Goal: Information Seeking & Learning: Learn about a topic

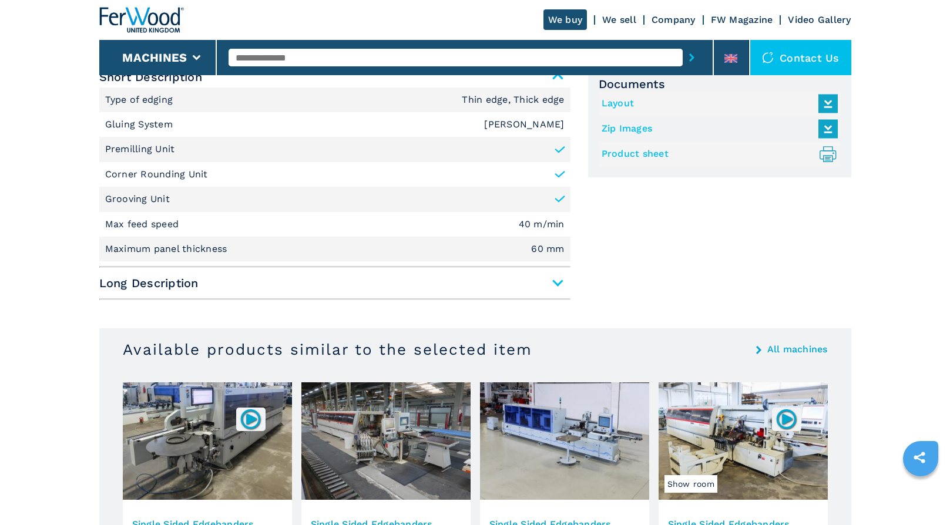
scroll to position [588, 0]
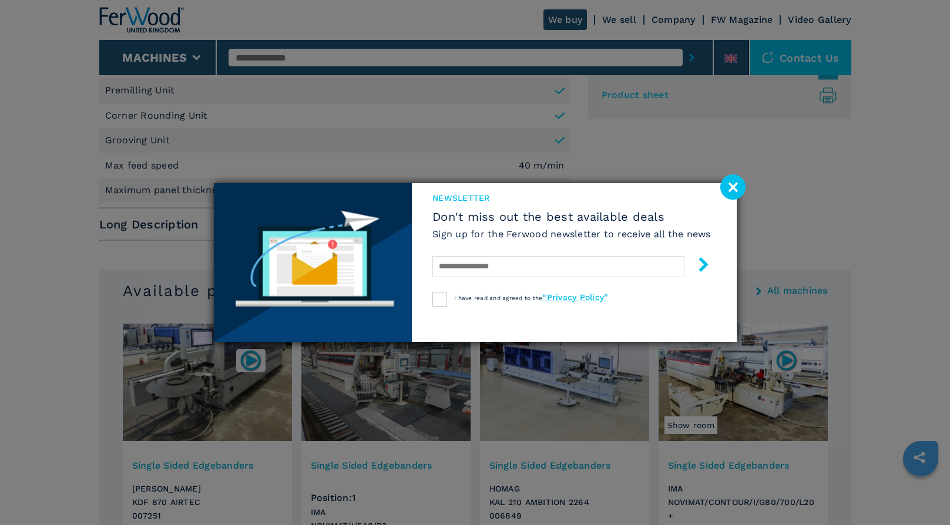
click at [733, 192] on image at bounding box center [733, 187] width 25 height 25
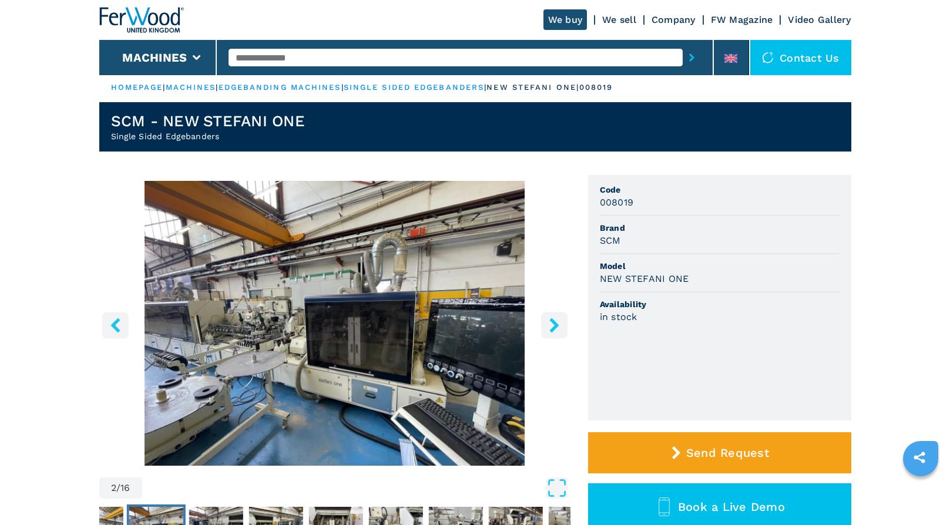
scroll to position [0, 0]
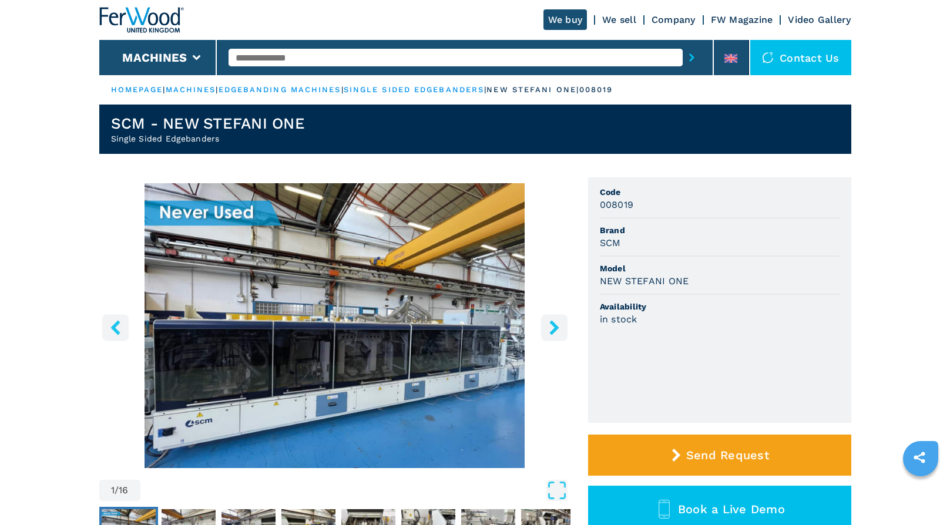
click at [557, 326] on icon "right-button" at bounding box center [554, 327] width 9 height 15
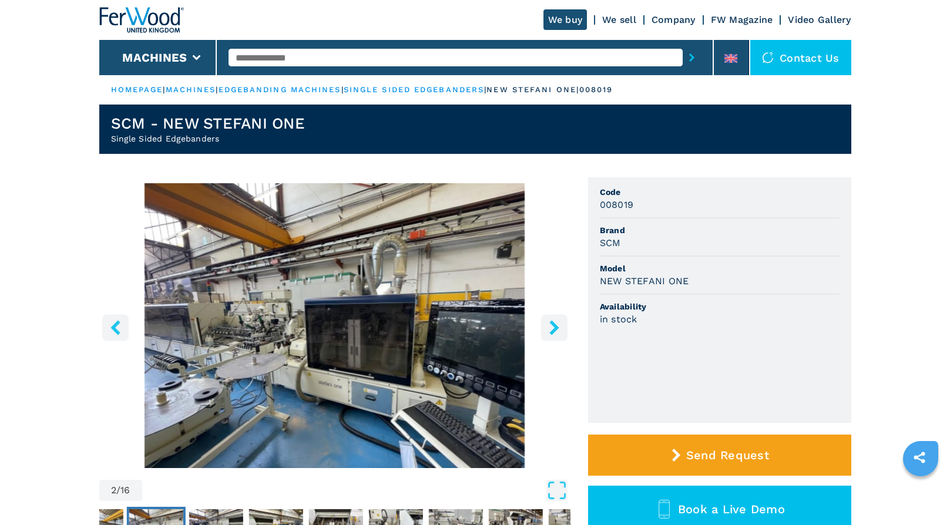
click at [557, 326] on icon "right-button" at bounding box center [554, 327] width 9 height 15
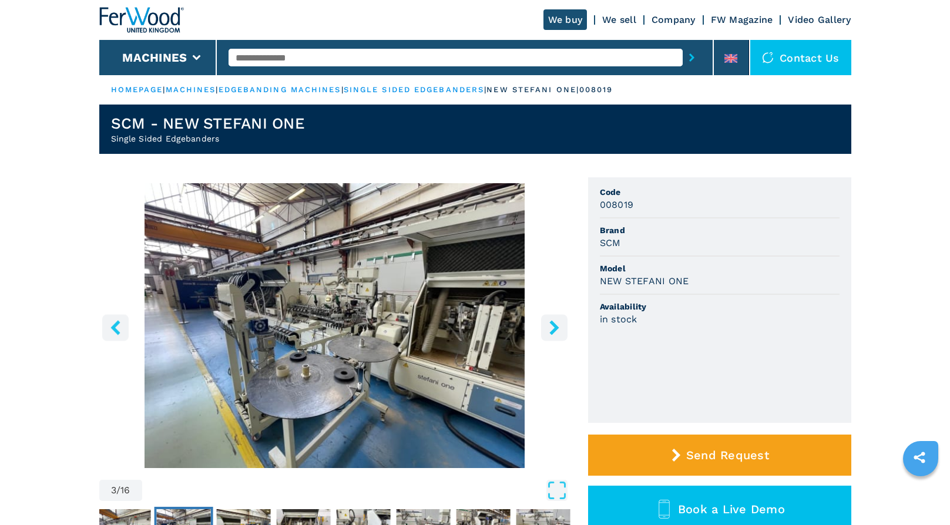
click at [557, 326] on icon "right-button" at bounding box center [554, 327] width 9 height 15
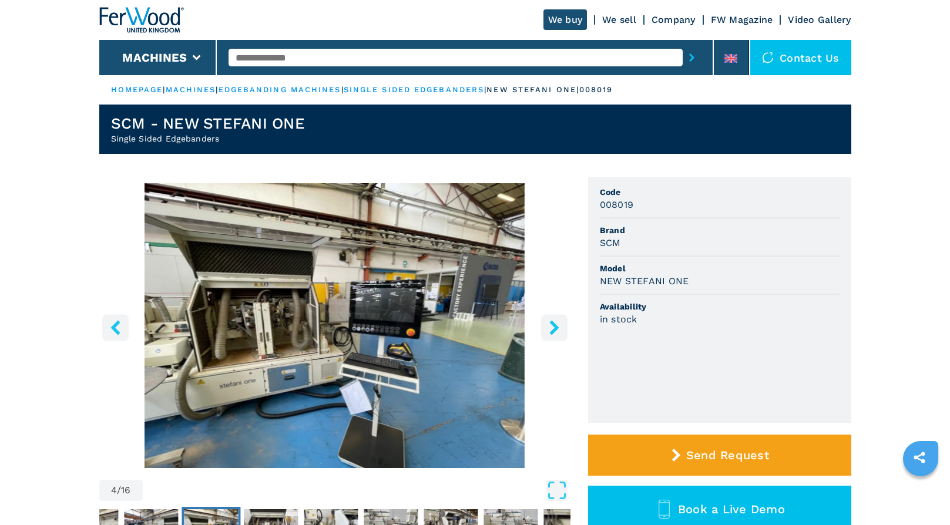
click at [555, 326] on icon "right-button" at bounding box center [554, 327] width 9 height 15
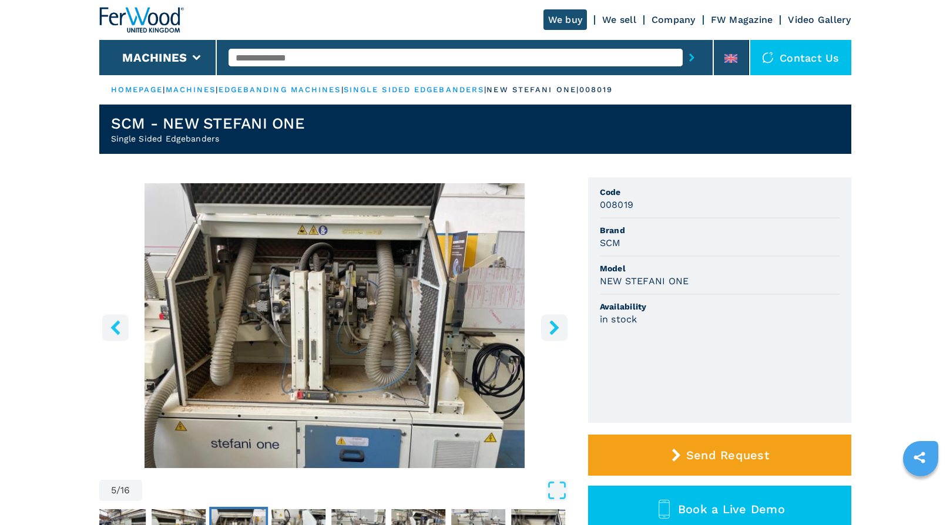
click at [555, 326] on icon "right-button" at bounding box center [554, 327] width 9 height 15
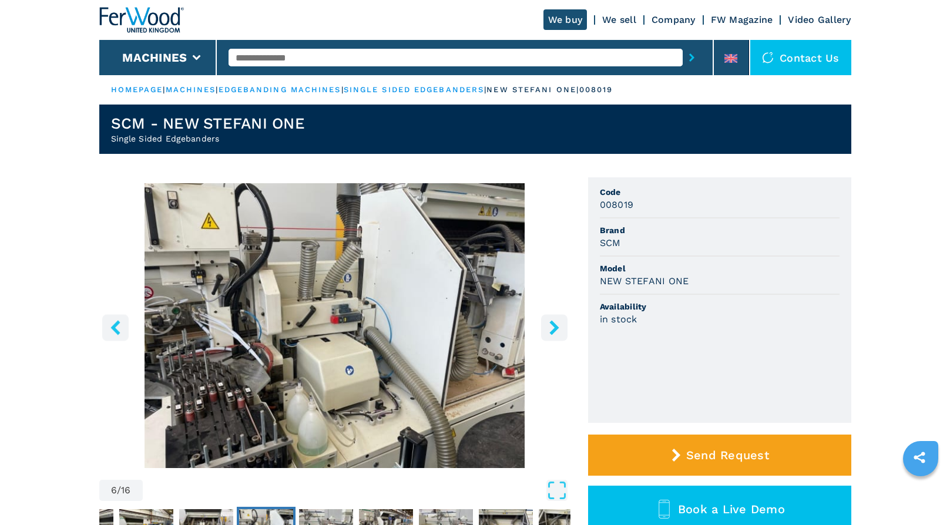
click at [555, 326] on icon "right-button" at bounding box center [554, 327] width 9 height 15
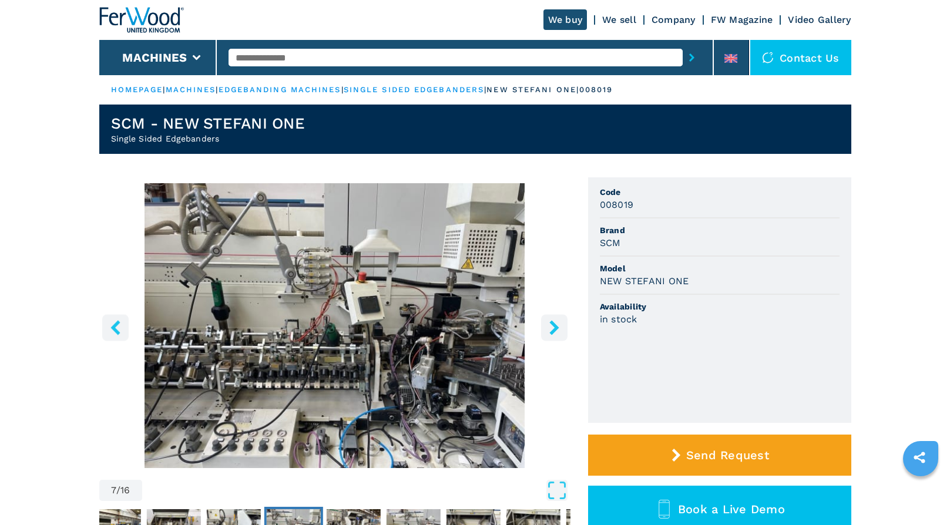
click at [559, 326] on icon "right-button" at bounding box center [554, 327] width 15 height 15
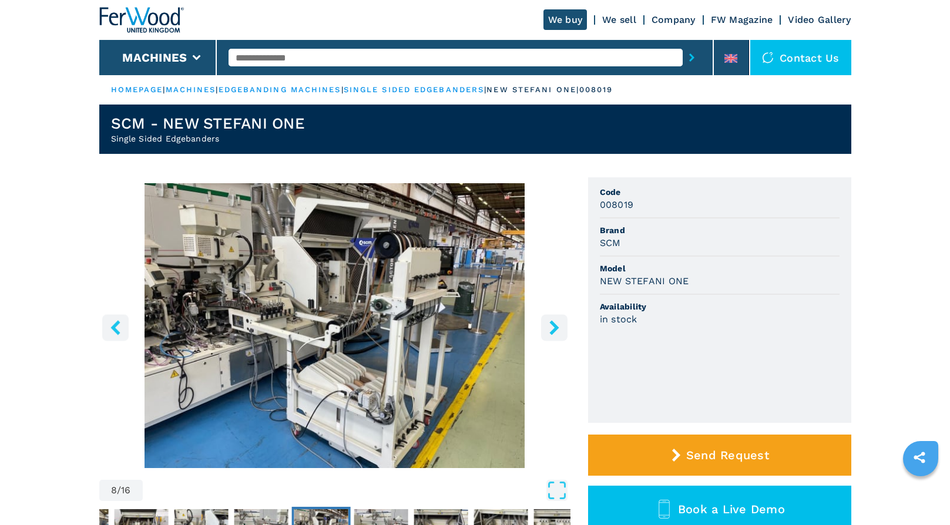
click at [559, 326] on icon "right-button" at bounding box center [554, 327] width 15 height 15
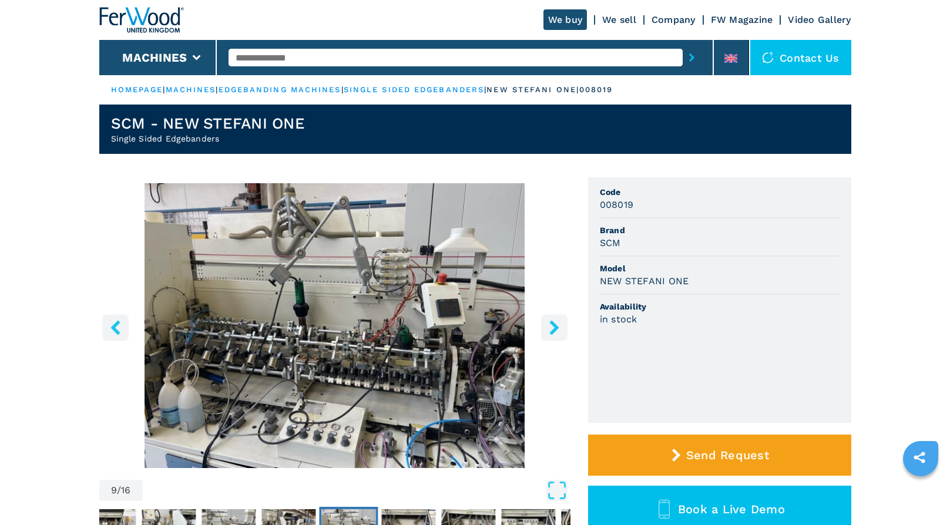
click at [559, 326] on icon "right-button" at bounding box center [554, 327] width 15 height 15
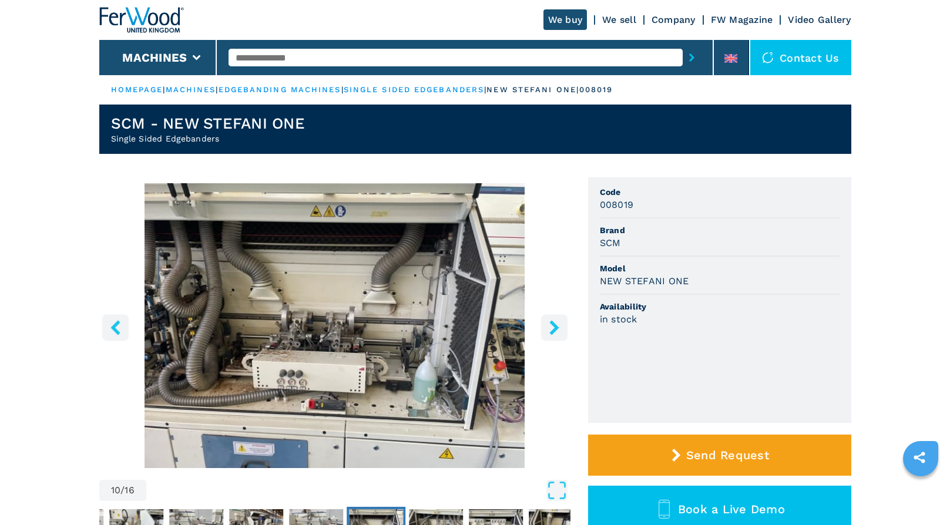
click at [559, 326] on icon "right-button" at bounding box center [554, 327] width 15 height 15
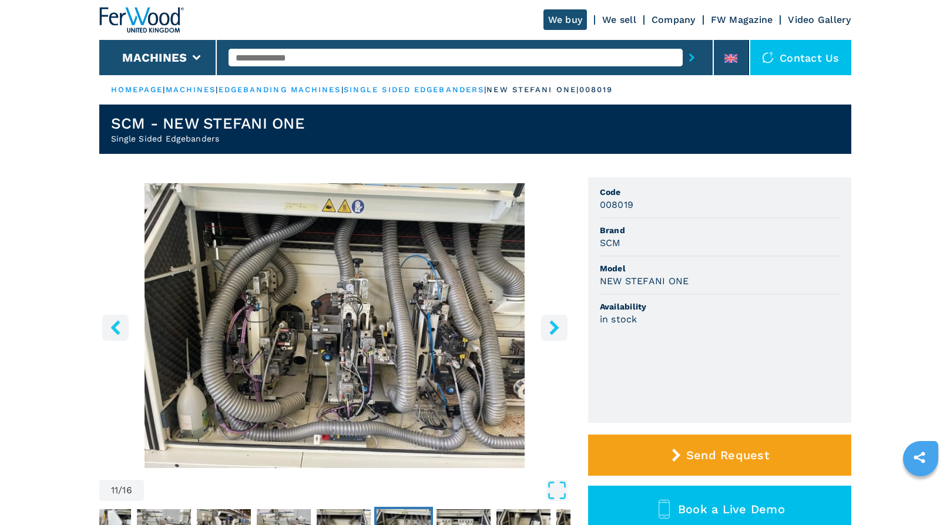
click at [559, 326] on icon "right-button" at bounding box center [554, 327] width 15 height 15
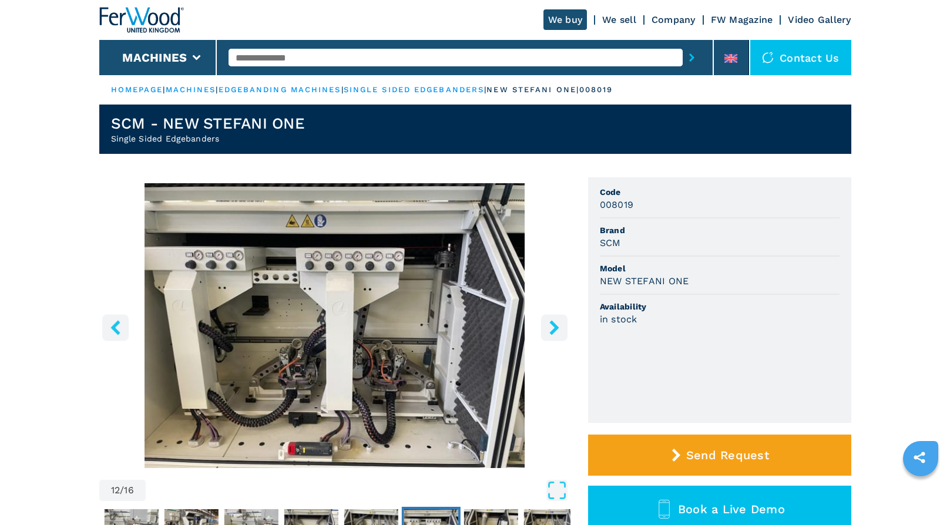
click at [559, 326] on icon "right-button" at bounding box center [554, 327] width 15 height 15
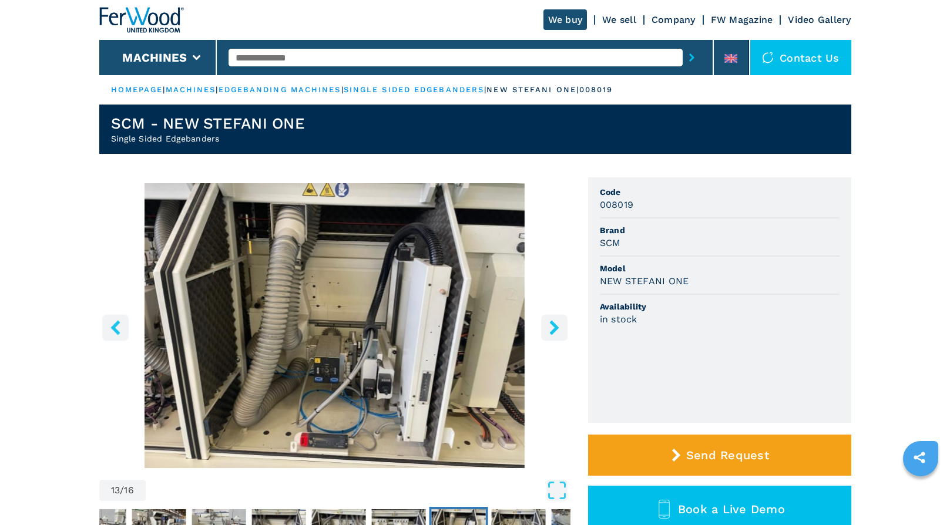
click at [559, 326] on icon "right-button" at bounding box center [554, 327] width 15 height 15
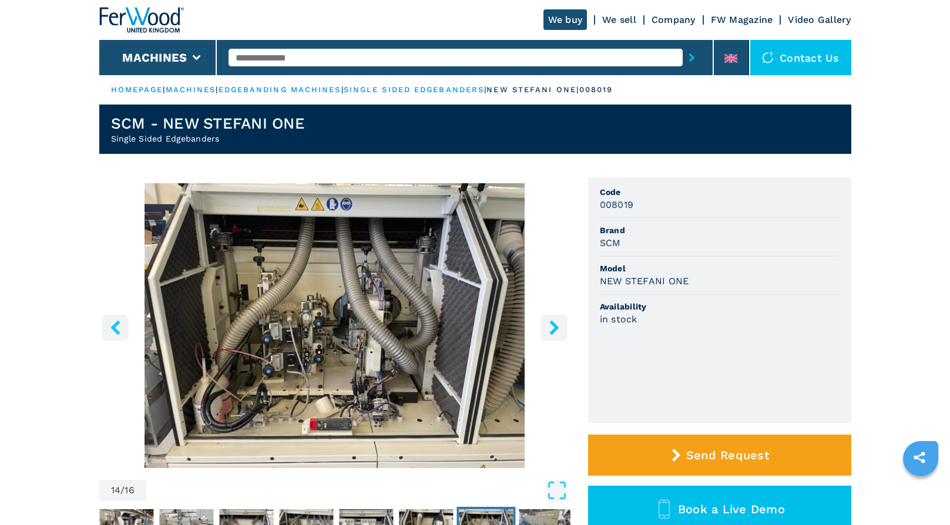
click at [558, 326] on icon "right-button" at bounding box center [554, 327] width 15 height 15
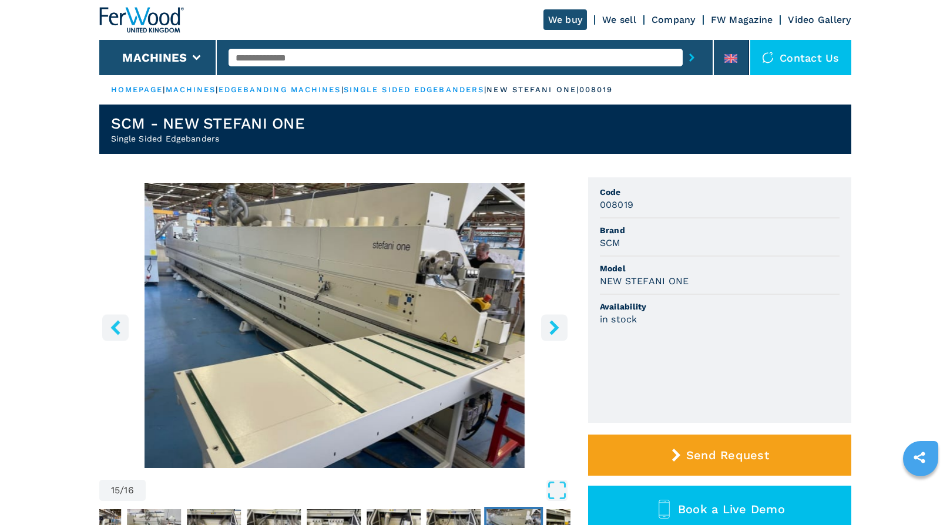
click at [558, 326] on icon "right-button" at bounding box center [554, 327] width 15 height 15
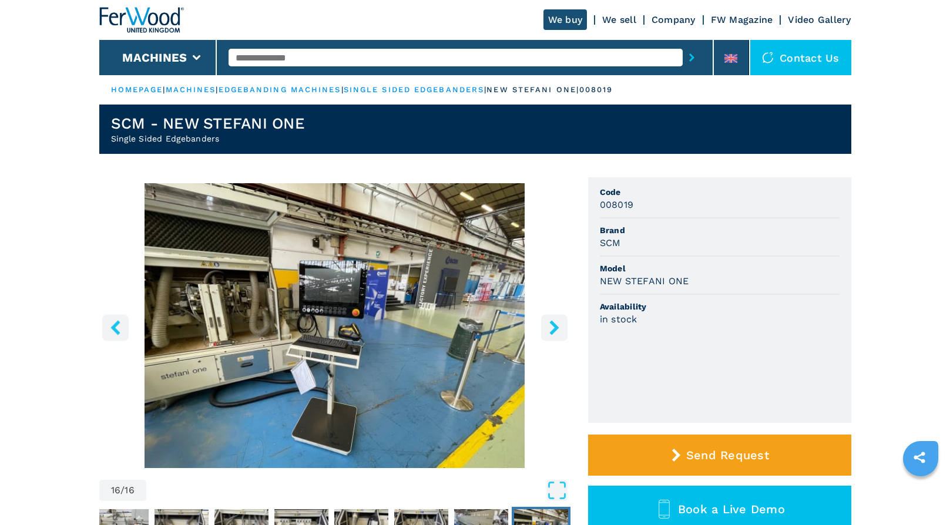
click at [558, 326] on icon "right-button" at bounding box center [554, 327] width 15 height 15
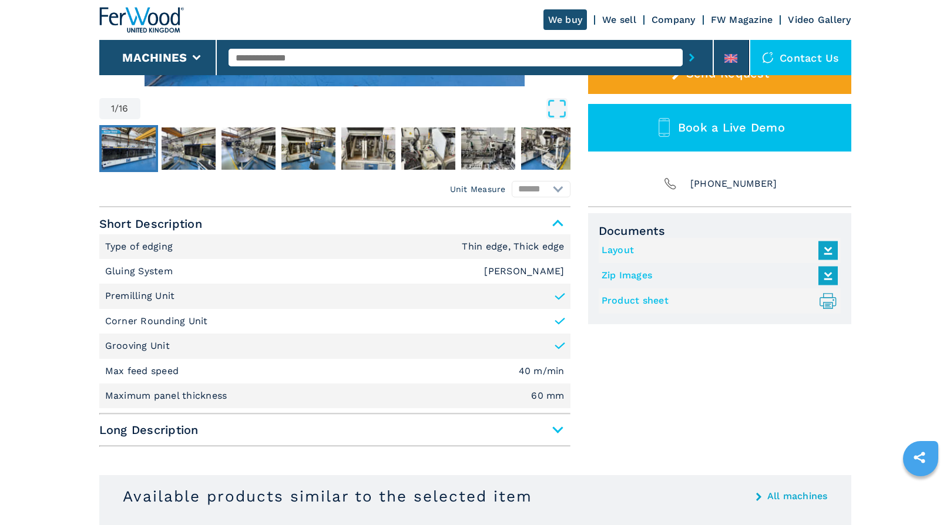
scroll to position [470, 0]
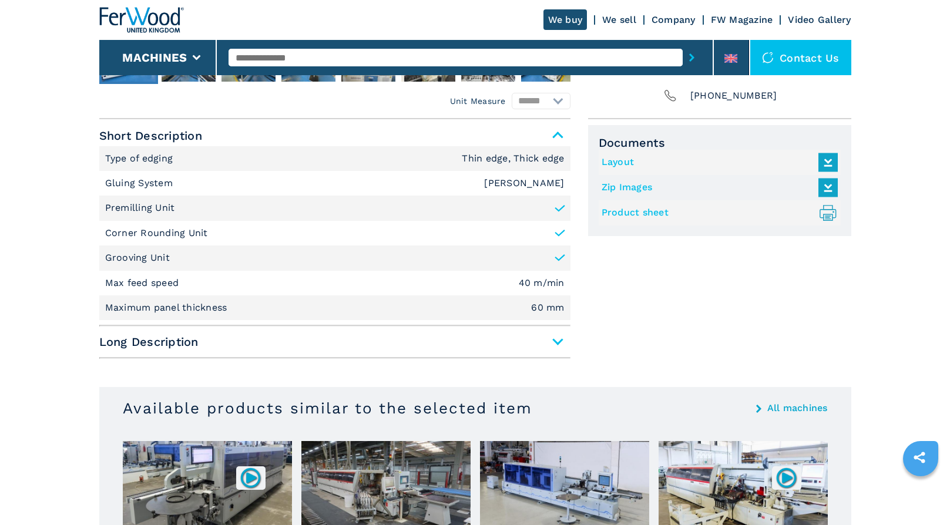
click at [559, 338] on span "Long Description" at bounding box center [334, 341] width 471 height 21
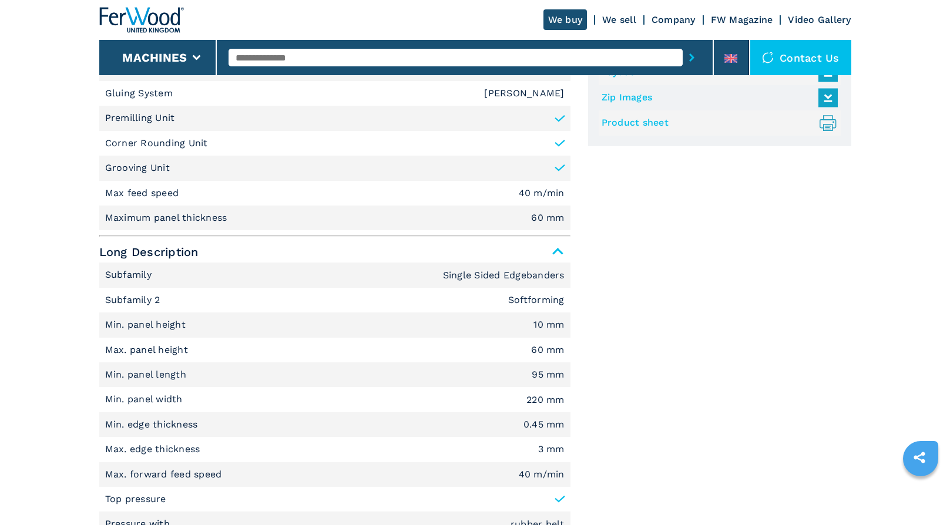
scroll to position [588, 0]
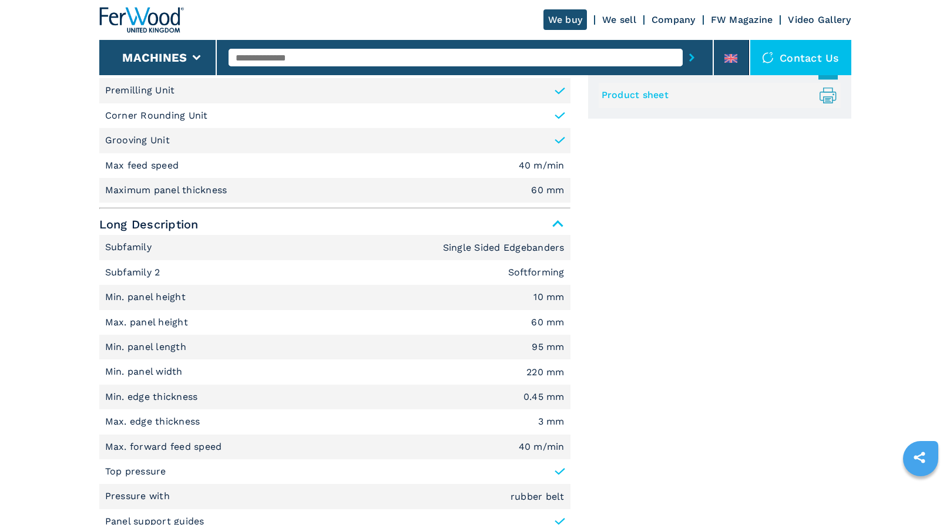
click at [119, 172] on p "Min. panel width" at bounding box center [143, 165] width 77 height 13
drag, startPoint x: 106, startPoint y: 371, endPoint x: 567, endPoint y: 373, distance: 461.4
click at [567, 178] on li "Min. panel width 220 mm" at bounding box center [334, 165] width 471 height 25
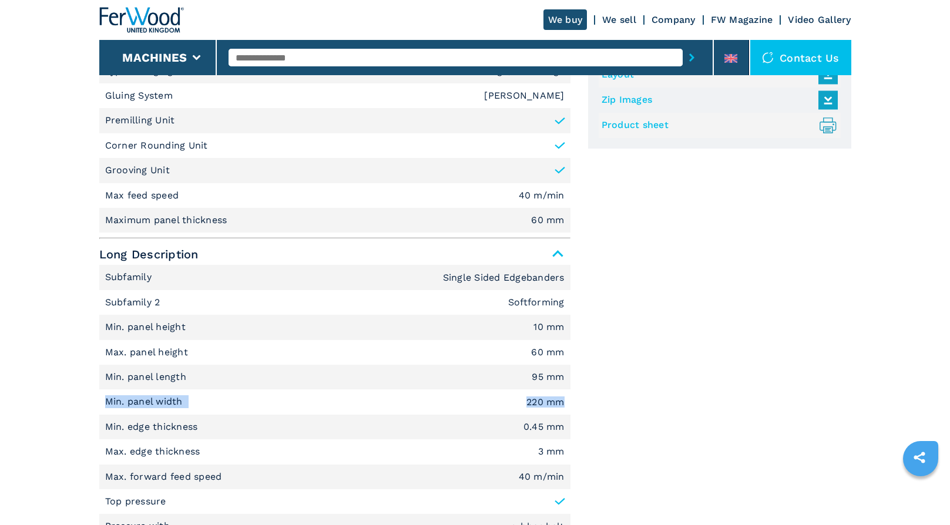
scroll to position [529, 0]
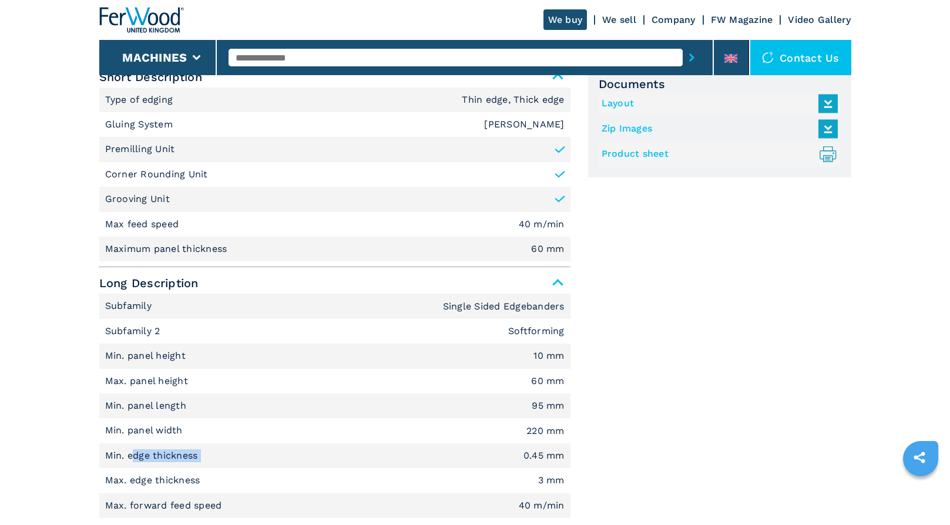
drag, startPoint x: 135, startPoint y: 457, endPoint x: 205, endPoint y: 457, distance: 70.5
click at [205, 262] on li "Min. edge thickness 0.45 mm" at bounding box center [334, 249] width 471 height 25
drag, startPoint x: 562, startPoint y: 457, endPoint x: 523, endPoint y: 452, distance: 39.7
click at [531, 254] on em "0.45 mm" at bounding box center [547, 248] width 33 height 9
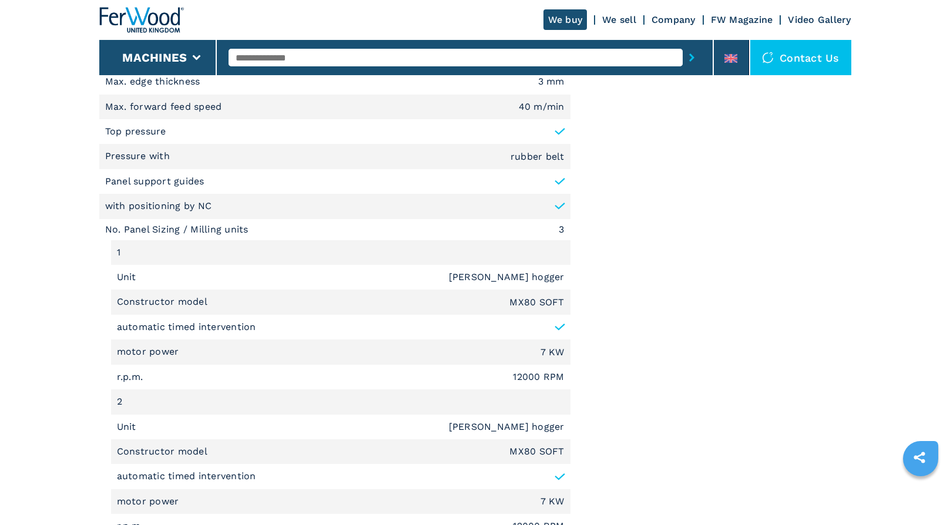
scroll to position [940, 0]
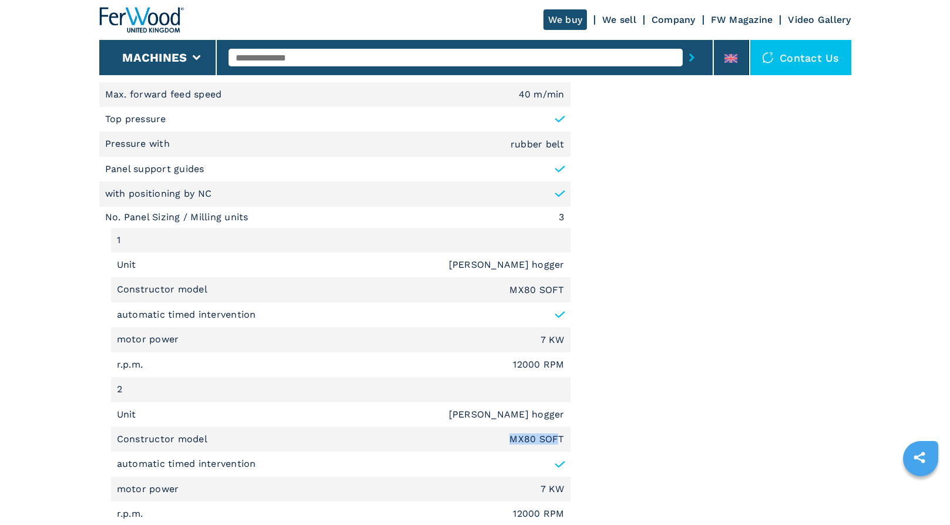
drag, startPoint x: 560, startPoint y: 440, endPoint x: 514, endPoint y: 434, distance: 46.2
click at [514, 435] on em "MX80 SOFT" at bounding box center [537, 439] width 55 height 9
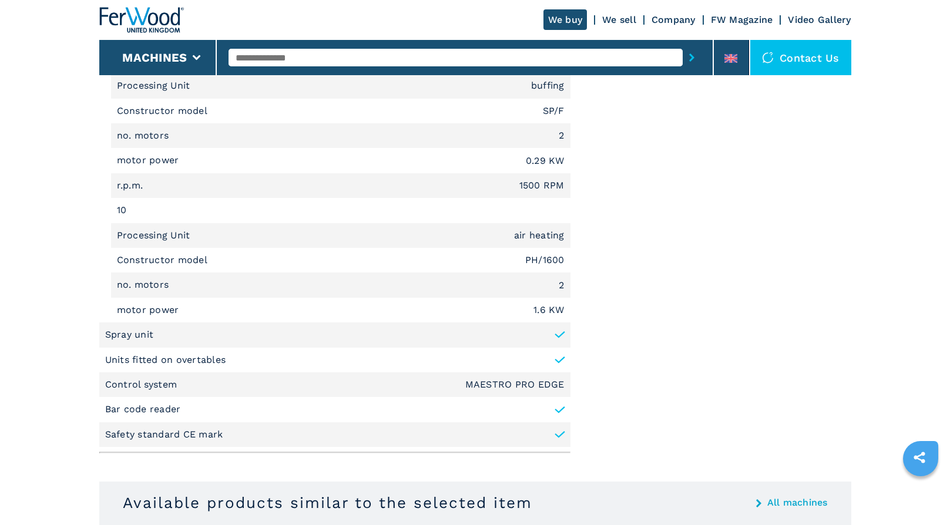
scroll to position [2997, 0]
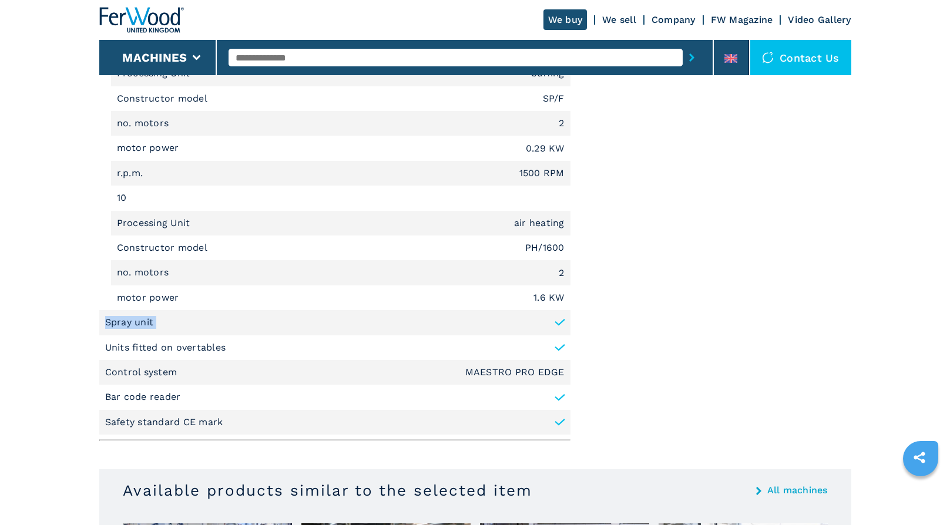
drag, startPoint x: 108, startPoint y: 324, endPoint x: 493, endPoint y: 326, distance: 385.0
click at [493, 326] on li "Spray unit" at bounding box center [334, 322] width 471 height 25
drag, startPoint x: 493, startPoint y: 326, endPoint x: 566, endPoint y: 325, distance: 73.5
click at [566, 325] on li "Spray unit" at bounding box center [334, 322] width 471 height 25
drag, startPoint x: 563, startPoint y: 322, endPoint x: 102, endPoint y: 320, distance: 460.8
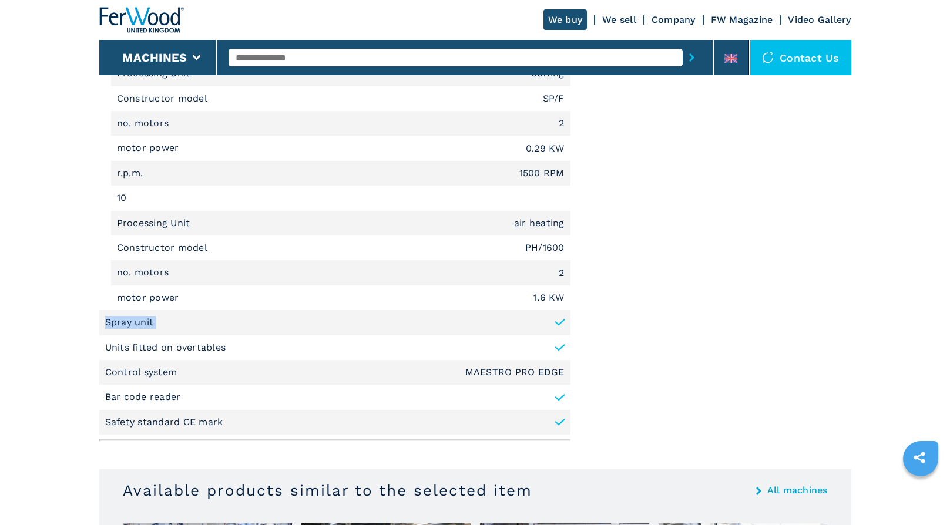
click at [102, 320] on li "Spray unit" at bounding box center [334, 322] width 471 height 25
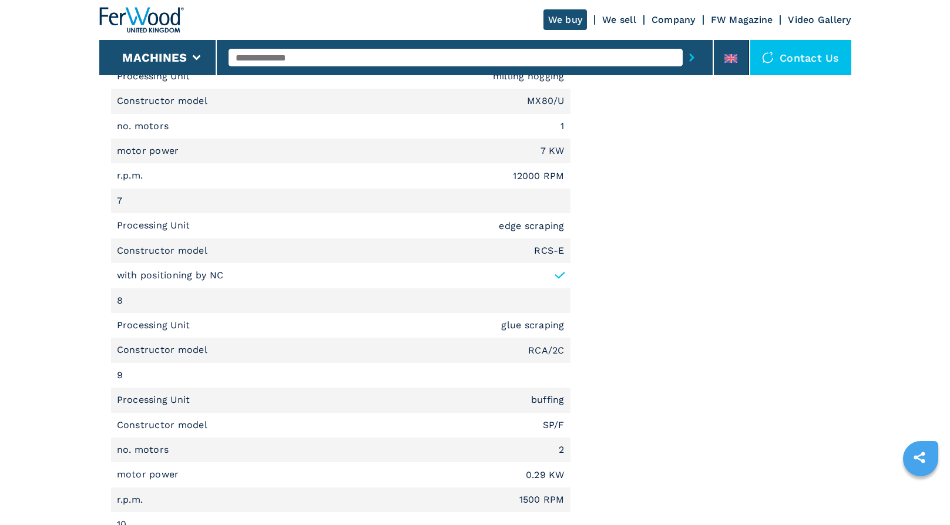
scroll to position [2468, 0]
